Goal: Find specific page/section: Find specific page/section

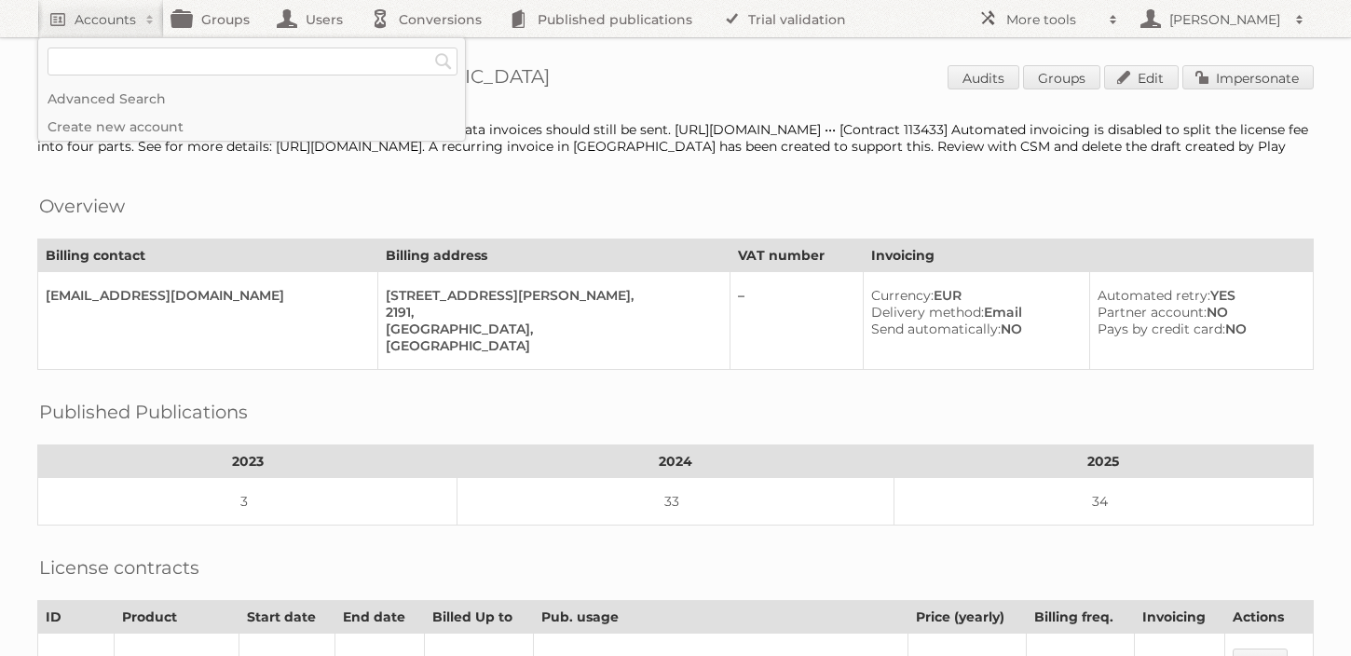
scroll to position [742, 0]
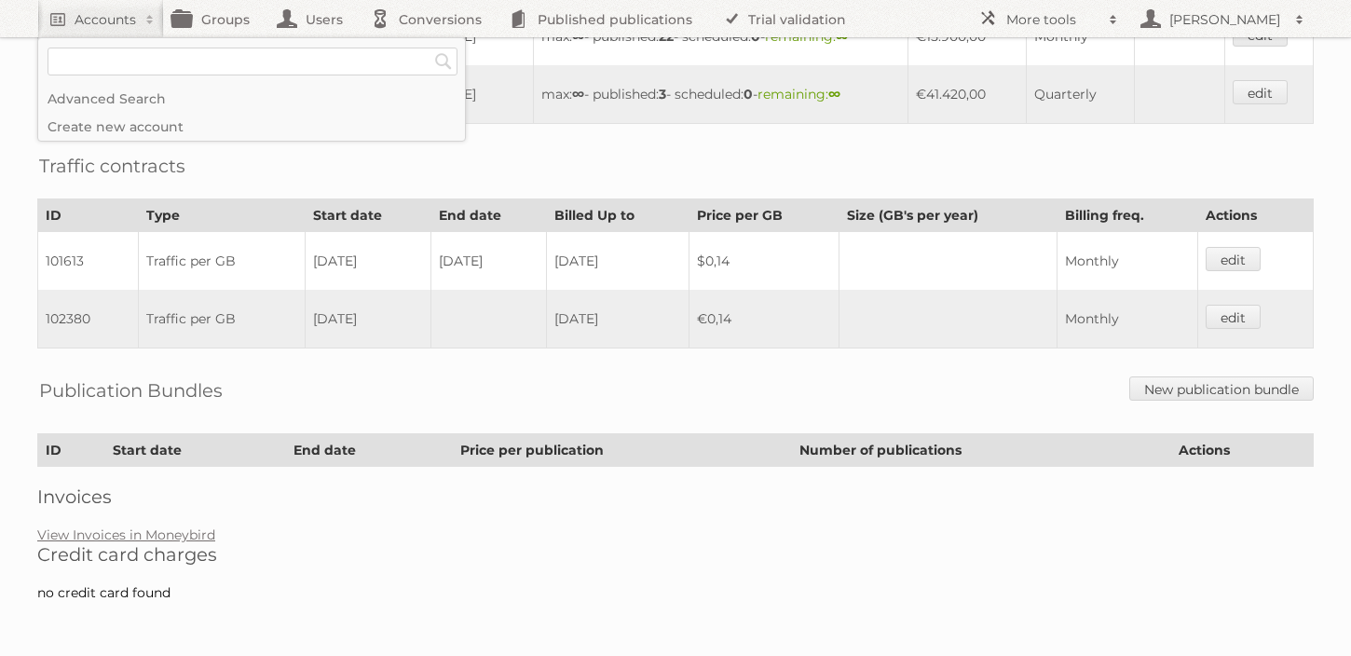
type input"] "g"
type input"] "decathlon [GEOGRAPHIC_DATA]"
click at [430, 48] on input "Search" at bounding box center [444, 62] width 28 height 28
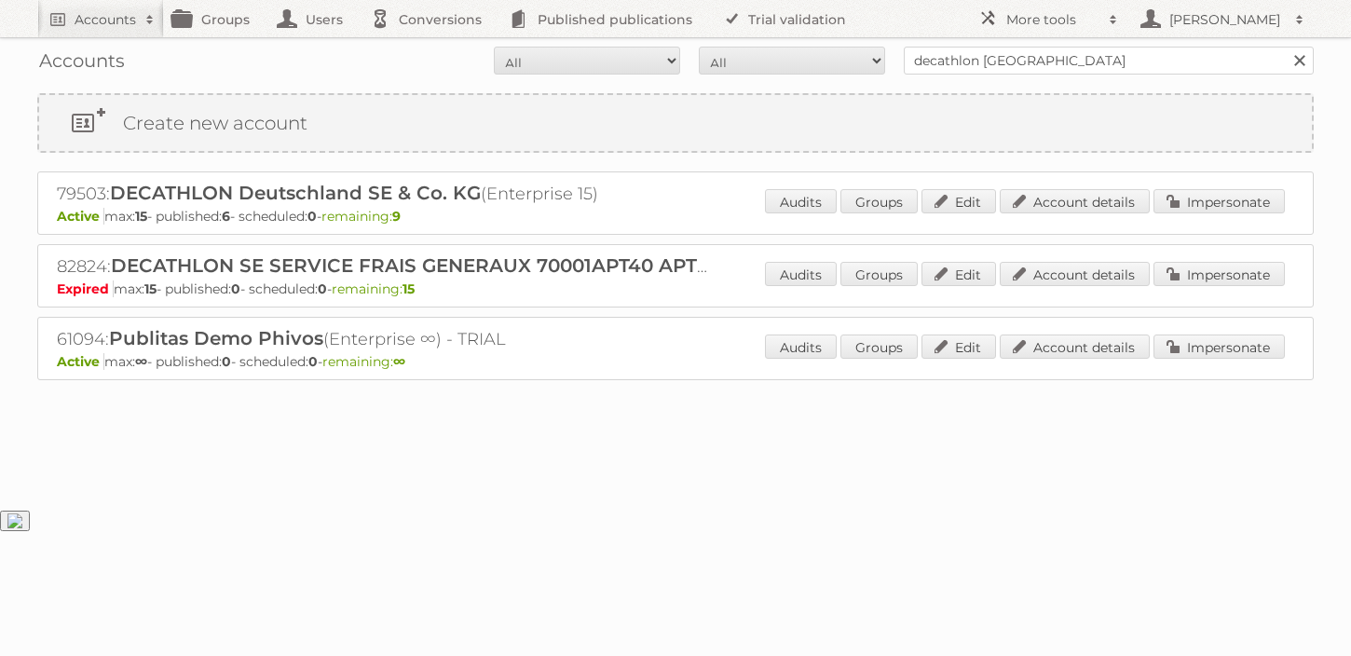
click at [1090, 187] on div "79503: DECATHLON Deutschland SE & Co. KG (Enterprise 15) Active max: 15 - publi…" at bounding box center [675, 202] width 1277 height 63
click at [1090, 189] on link "Account details" at bounding box center [1075, 201] width 150 height 24
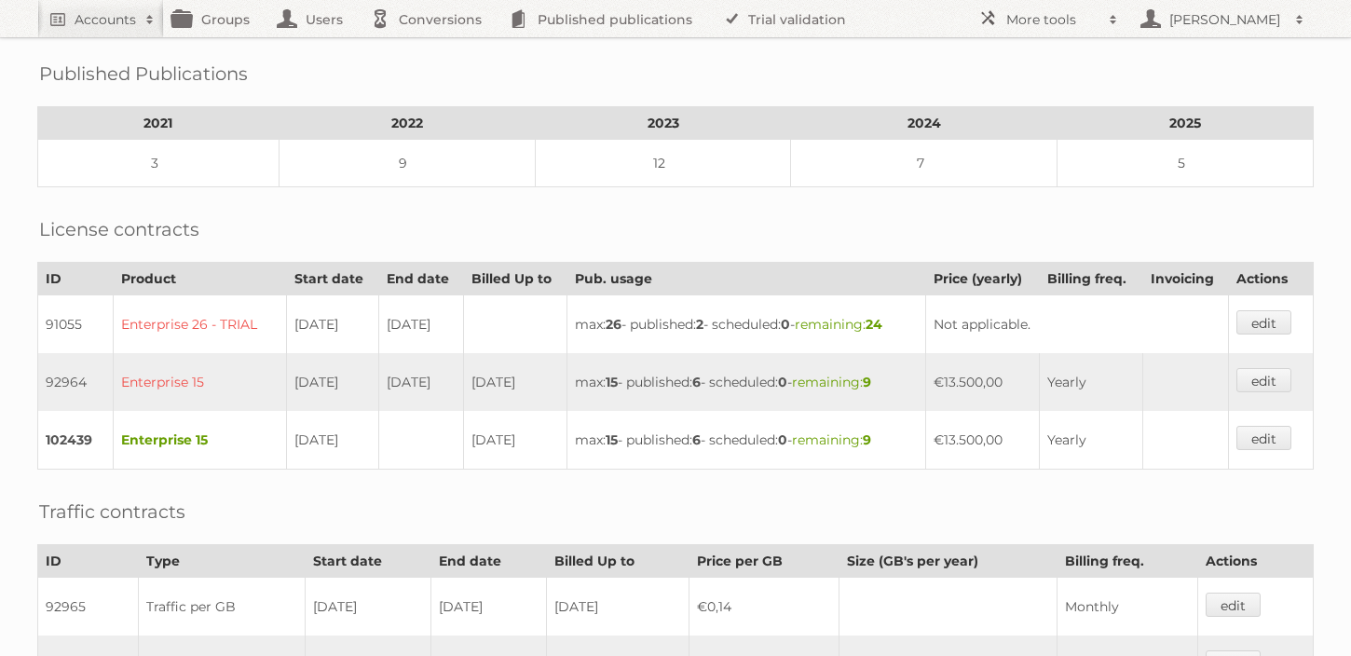
scroll to position [355, 0]
